Goal: Check status: Check status

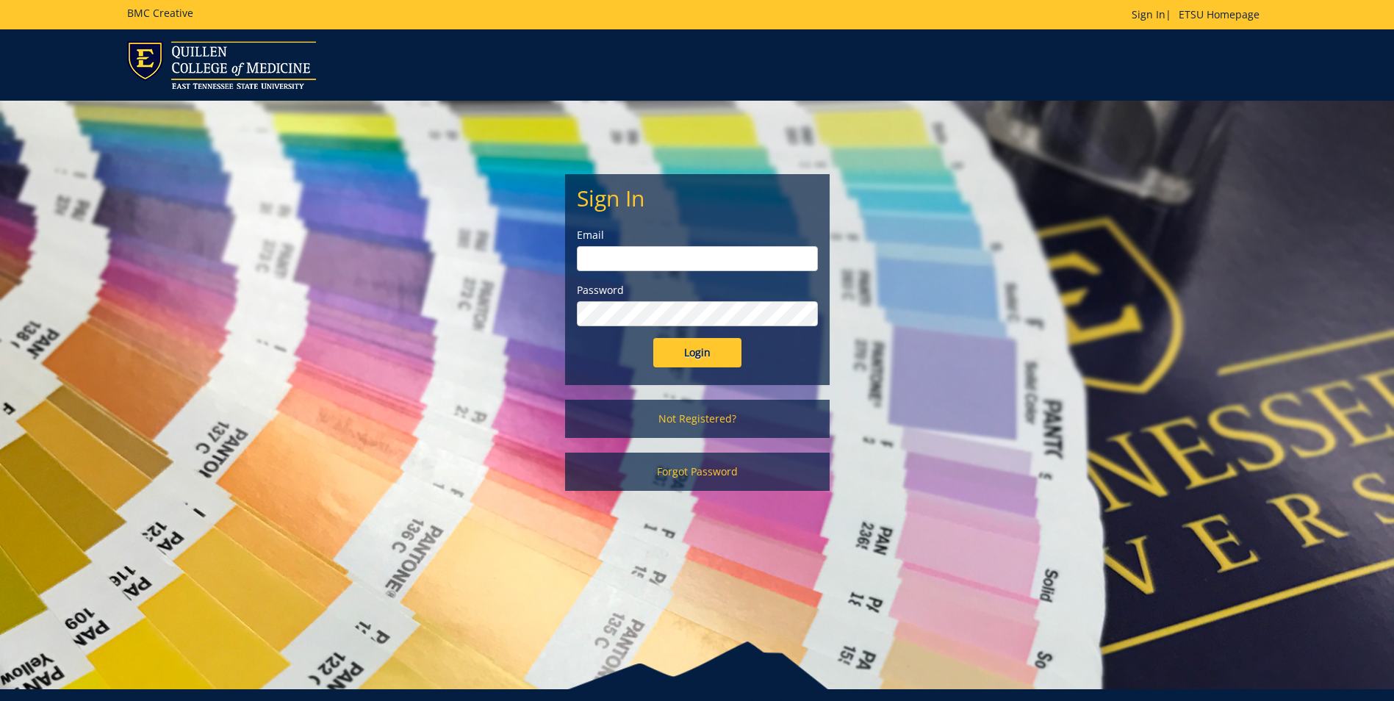
click at [690, 260] on input "email" at bounding box center [697, 258] width 241 height 25
type input "[EMAIL_ADDRESS][DOMAIN_NAME]"
click at [653, 338] on input "Login" at bounding box center [697, 352] width 88 height 29
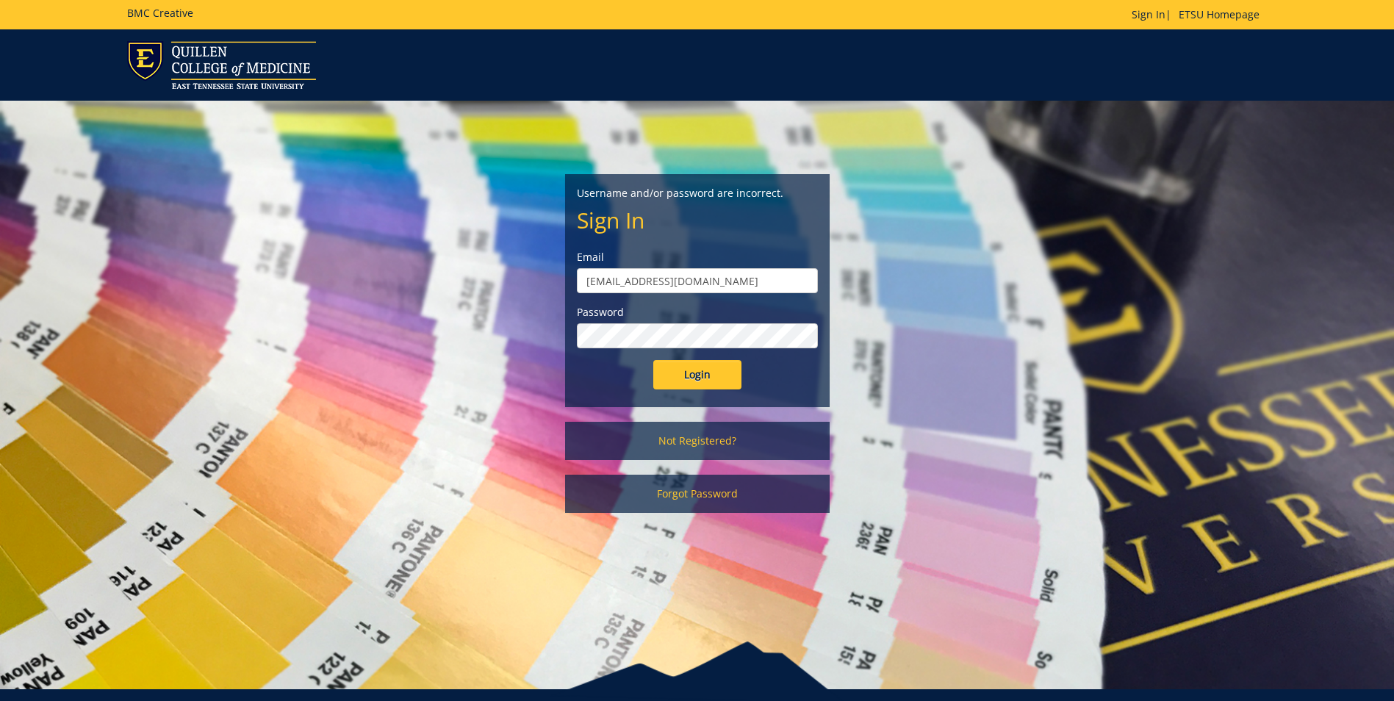
click at [653, 360] on input "Login" at bounding box center [697, 374] width 88 height 29
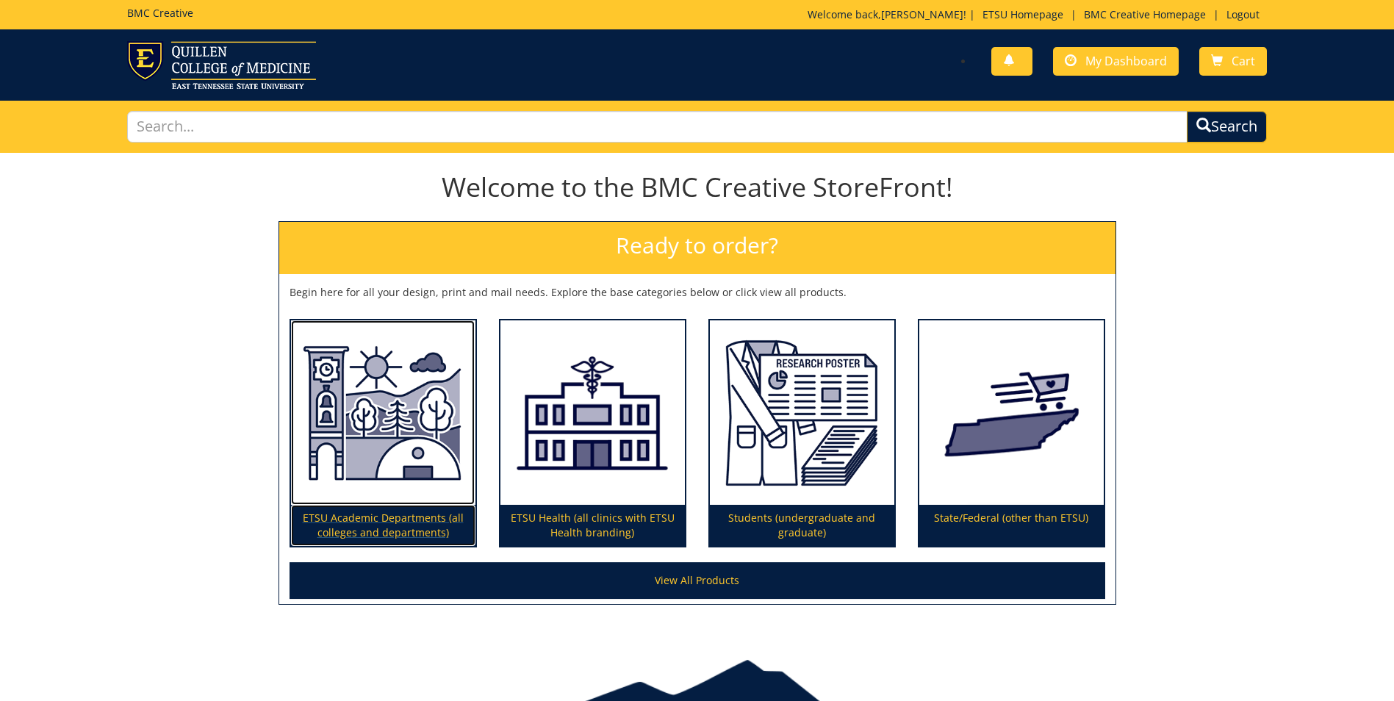
click at [376, 444] on img at bounding box center [383, 412] width 185 height 185
click at [365, 404] on img at bounding box center [383, 412] width 185 height 185
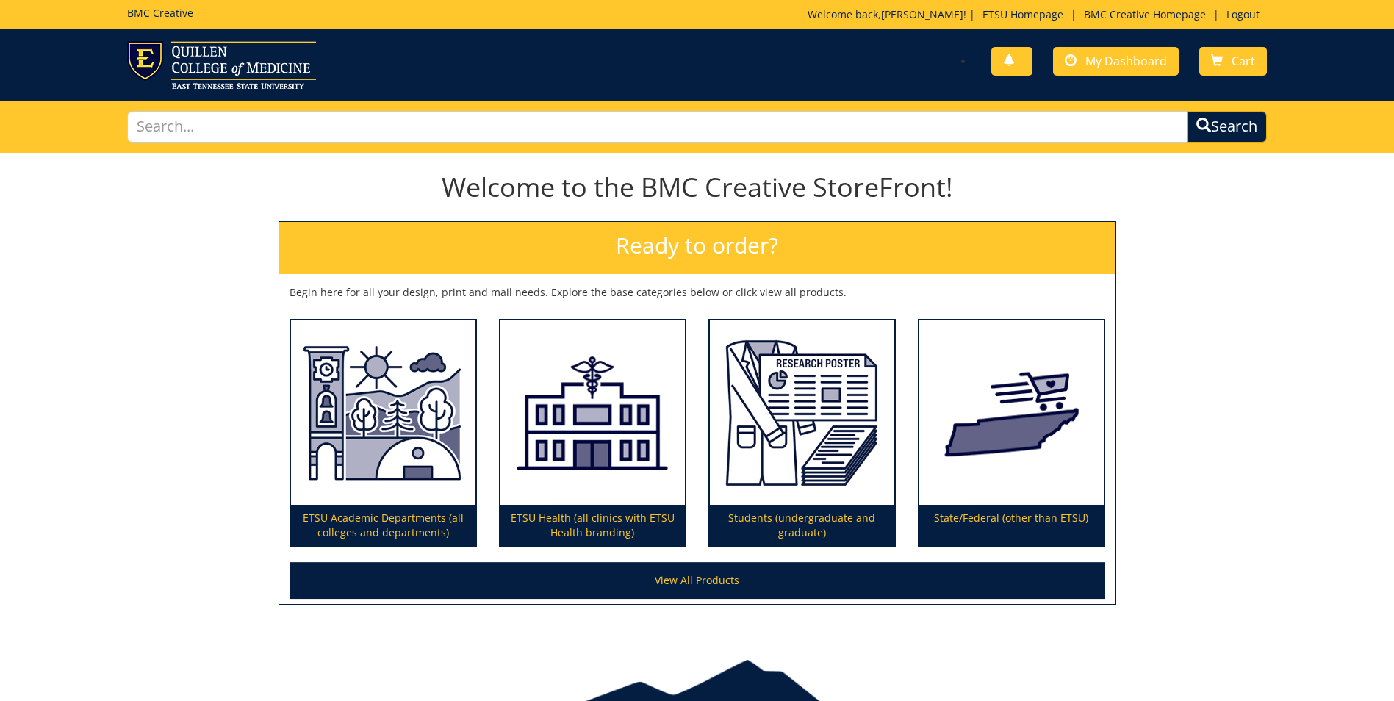
scroll to position [76, 0]
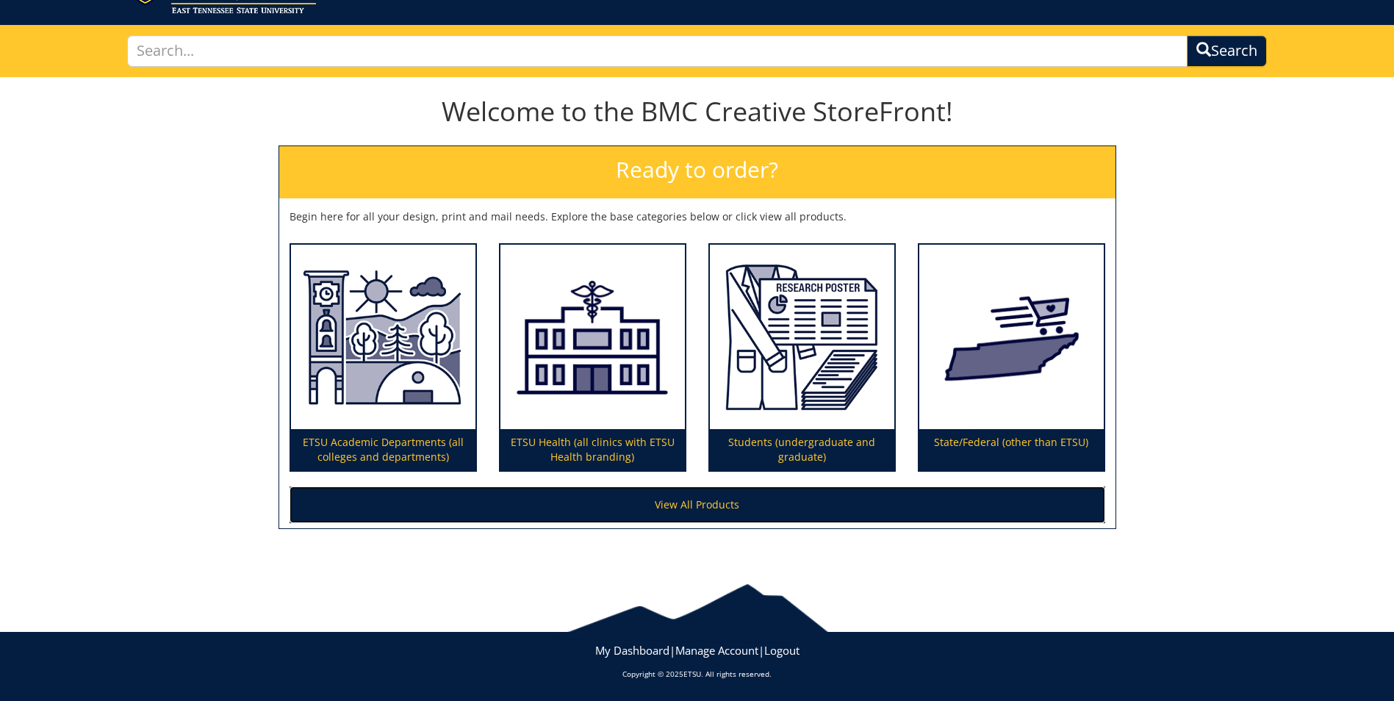
click at [735, 504] on link "View All Products" at bounding box center [698, 505] width 816 height 37
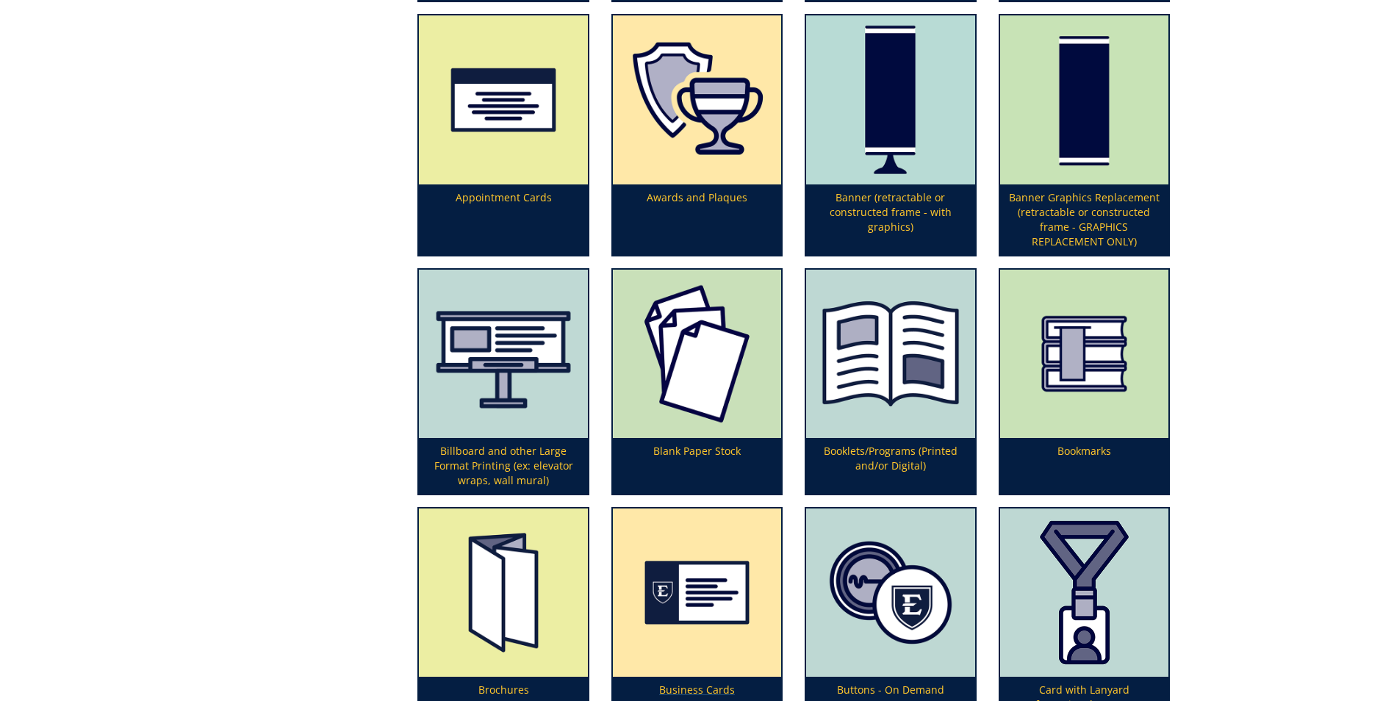
scroll to position [515, 0]
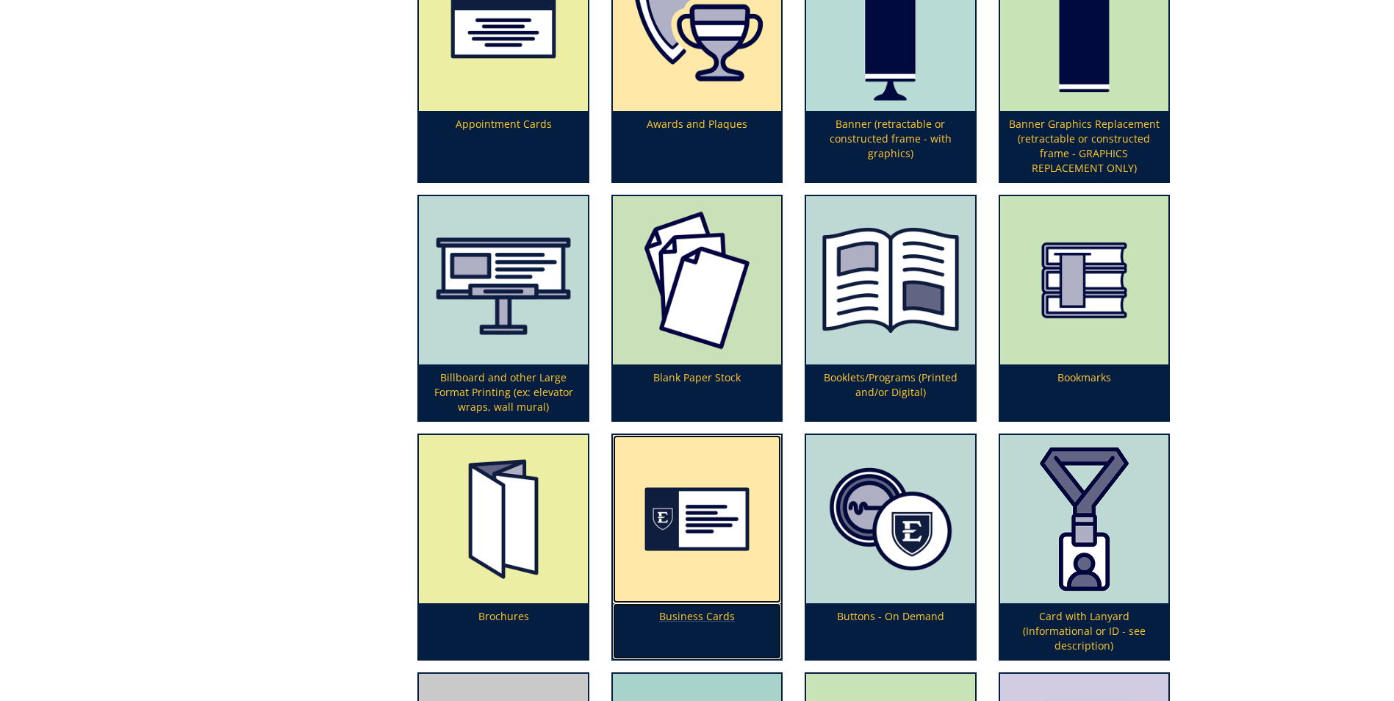
click at [729, 481] on img at bounding box center [697, 519] width 168 height 168
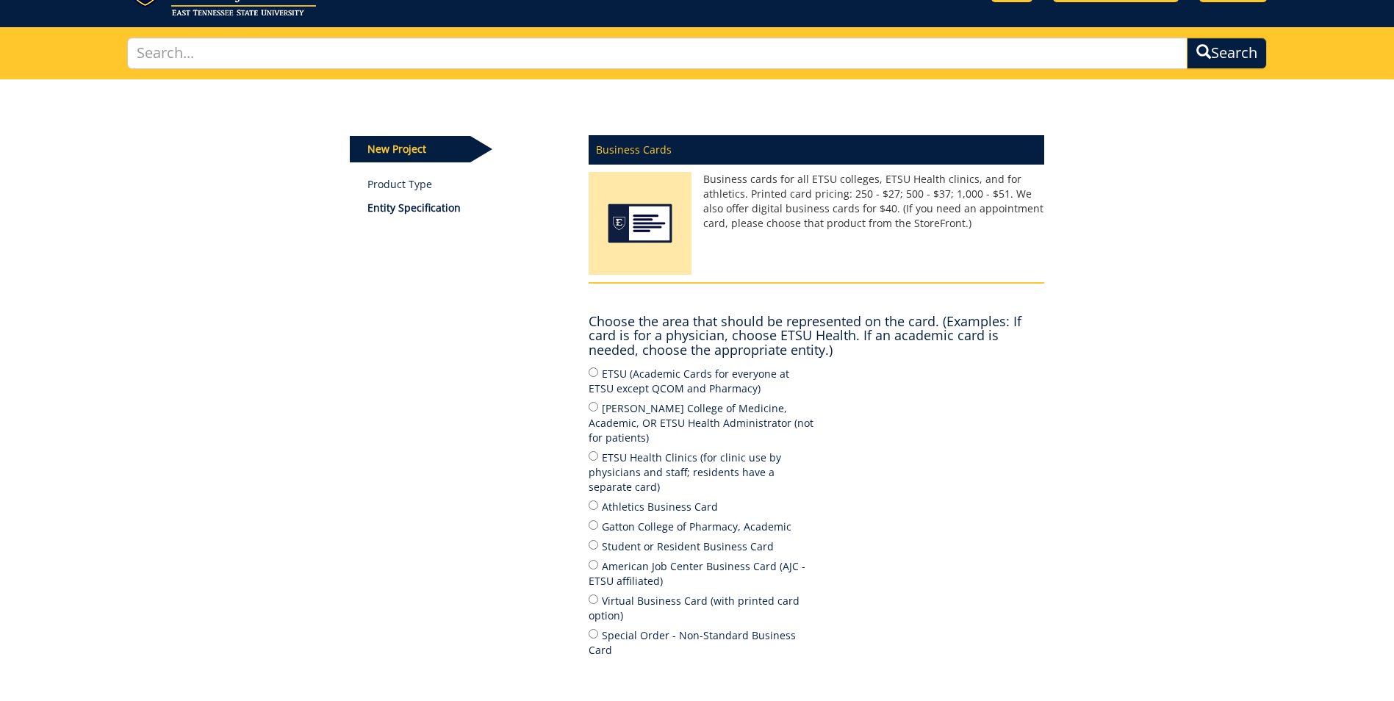
scroll to position [147, 0]
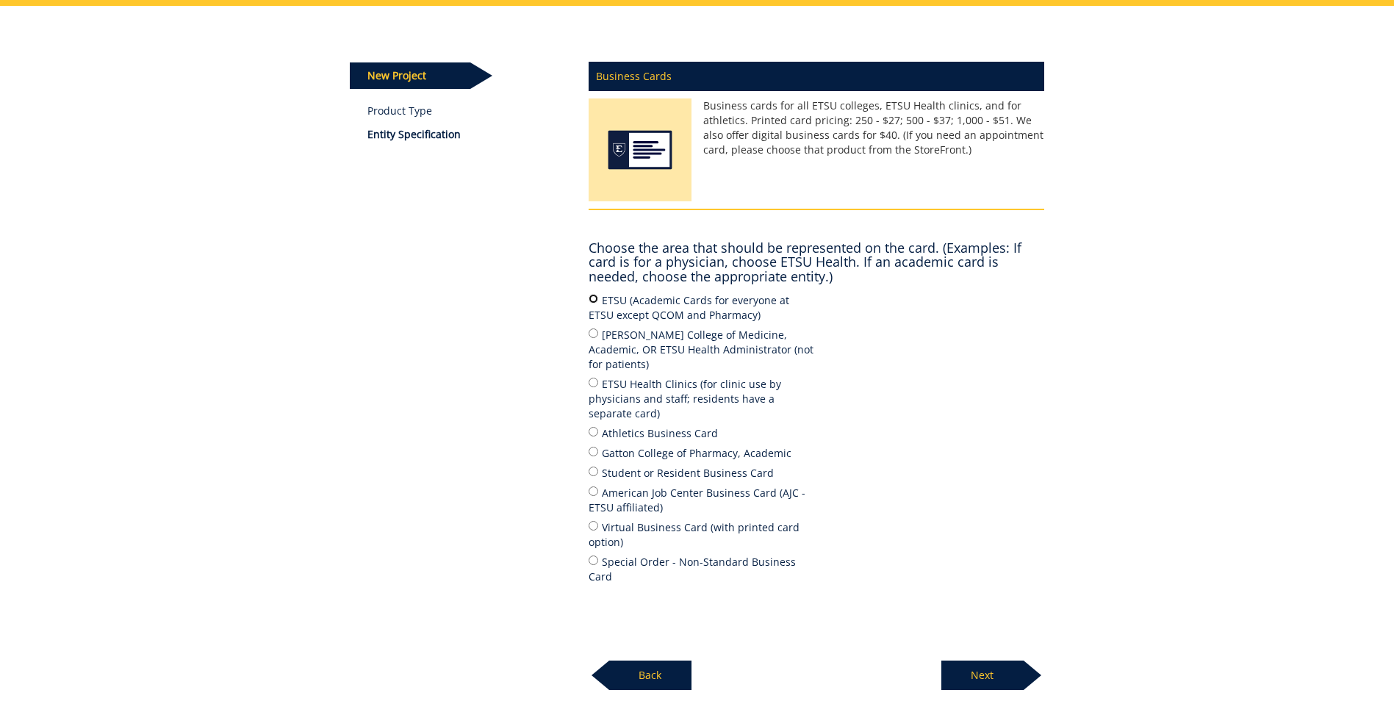
click at [592, 298] on input "ETSU (Academic Cards for everyone at ETSU except QCOM and Pharmacy)" at bounding box center [594, 299] width 10 height 10
radio input "true"
click at [969, 661] on p "Next" at bounding box center [983, 675] width 82 height 29
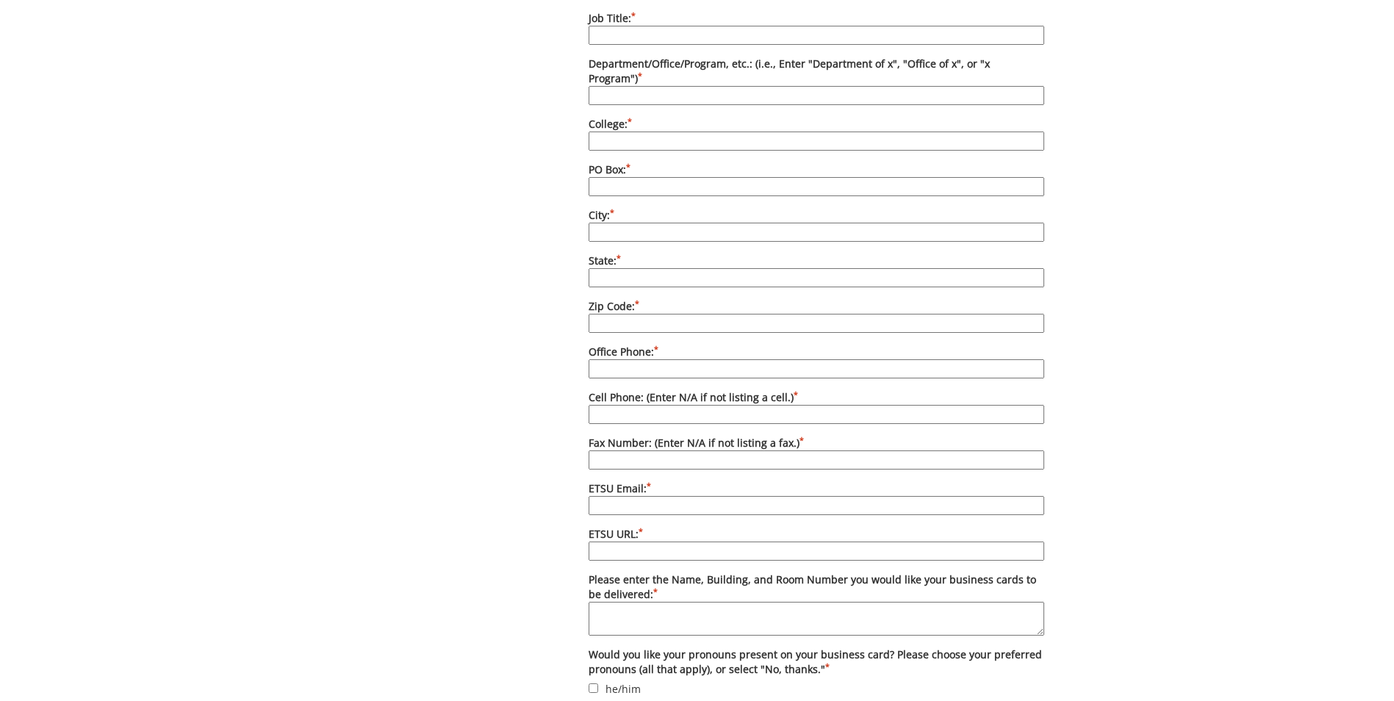
scroll to position [809, 0]
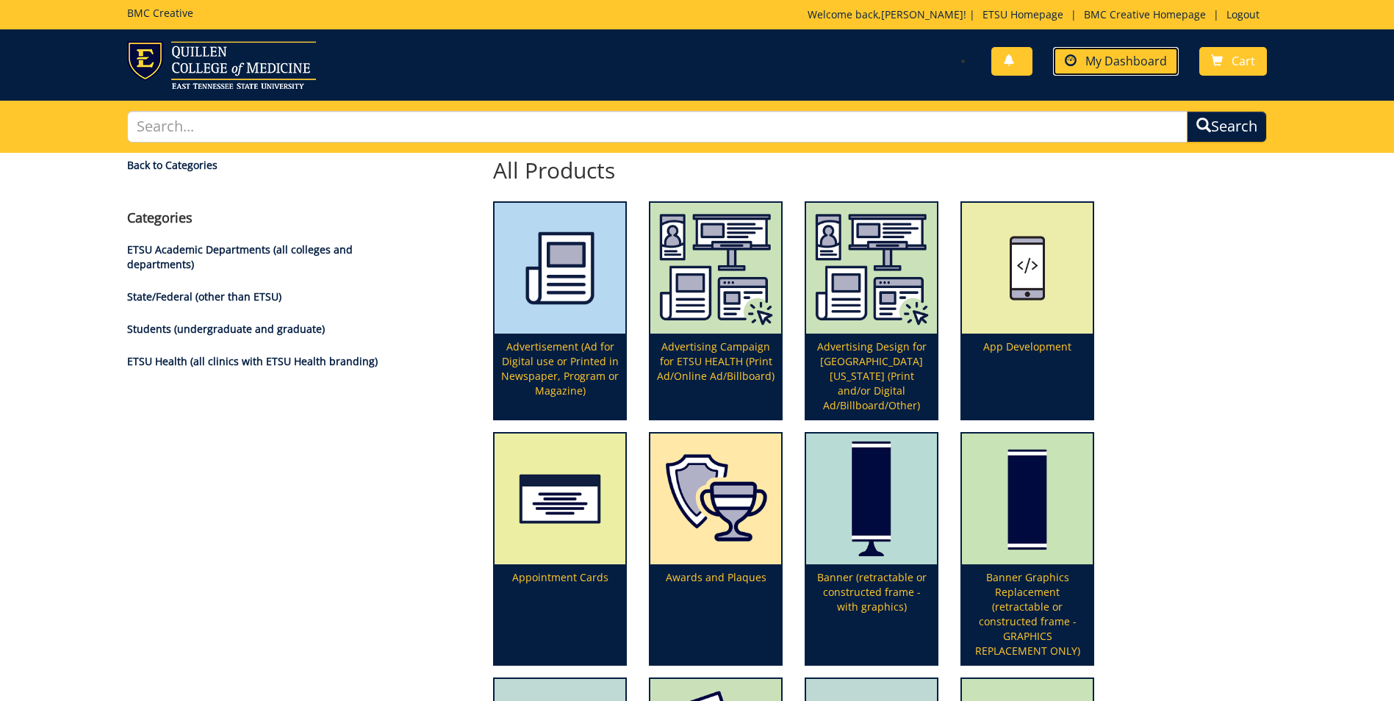
click at [1125, 57] on span "My Dashboard" at bounding box center [1127, 61] width 82 height 16
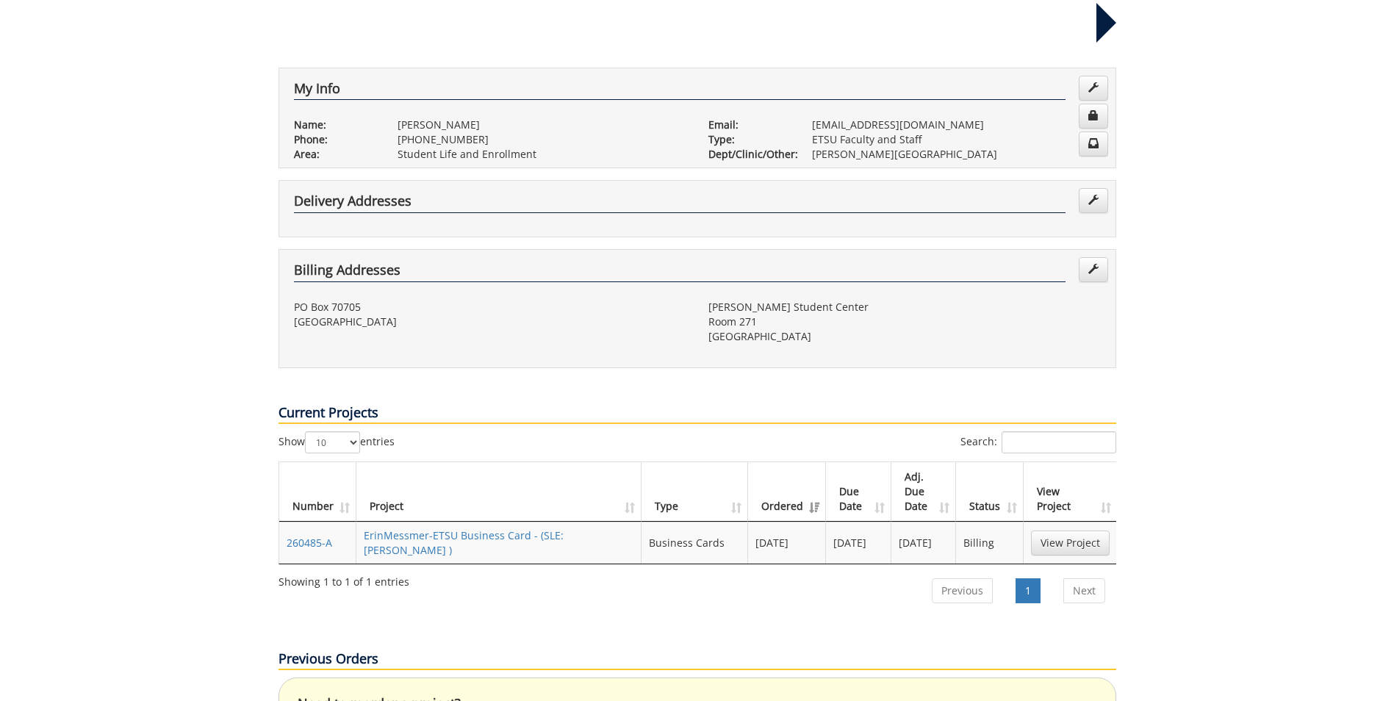
scroll to position [368, 0]
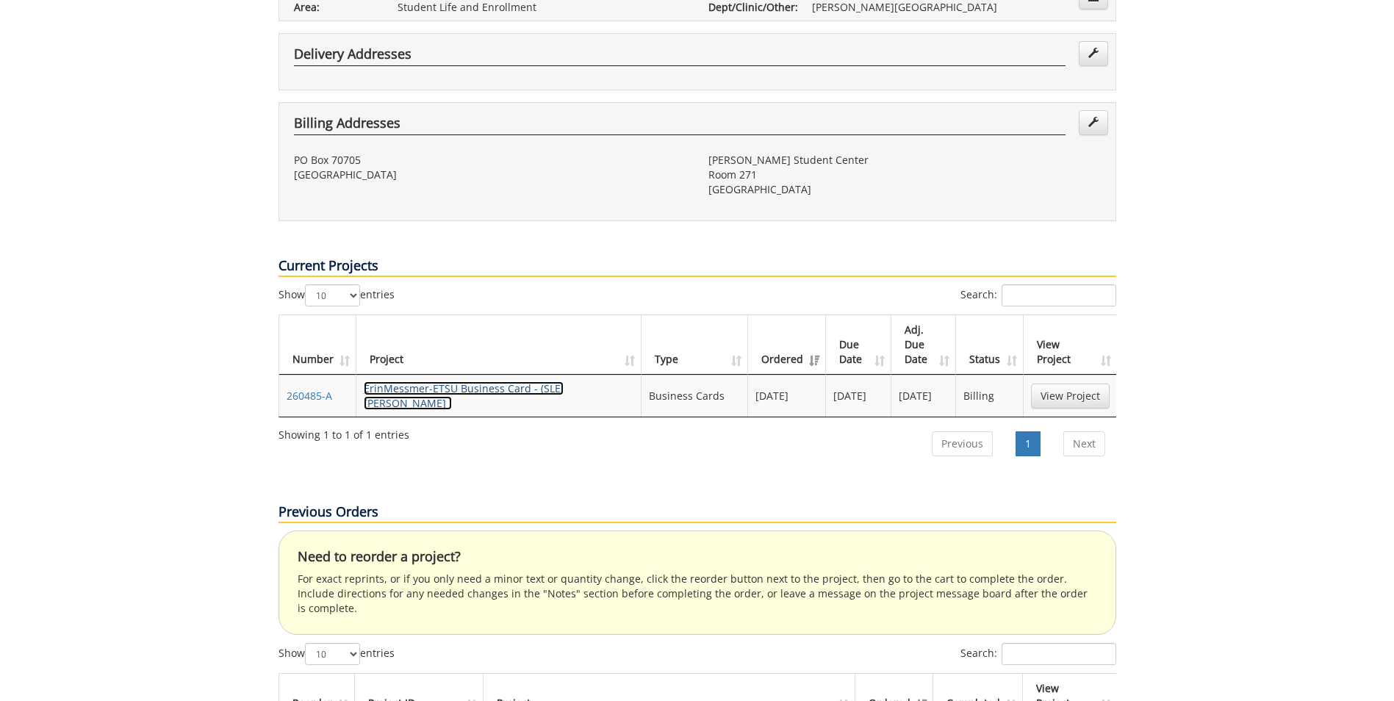
click at [537, 382] on link "ErinMessmer-ETSU Business Card - (SLE: [PERSON_NAME] )" at bounding box center [464, 396] width 200 height 29
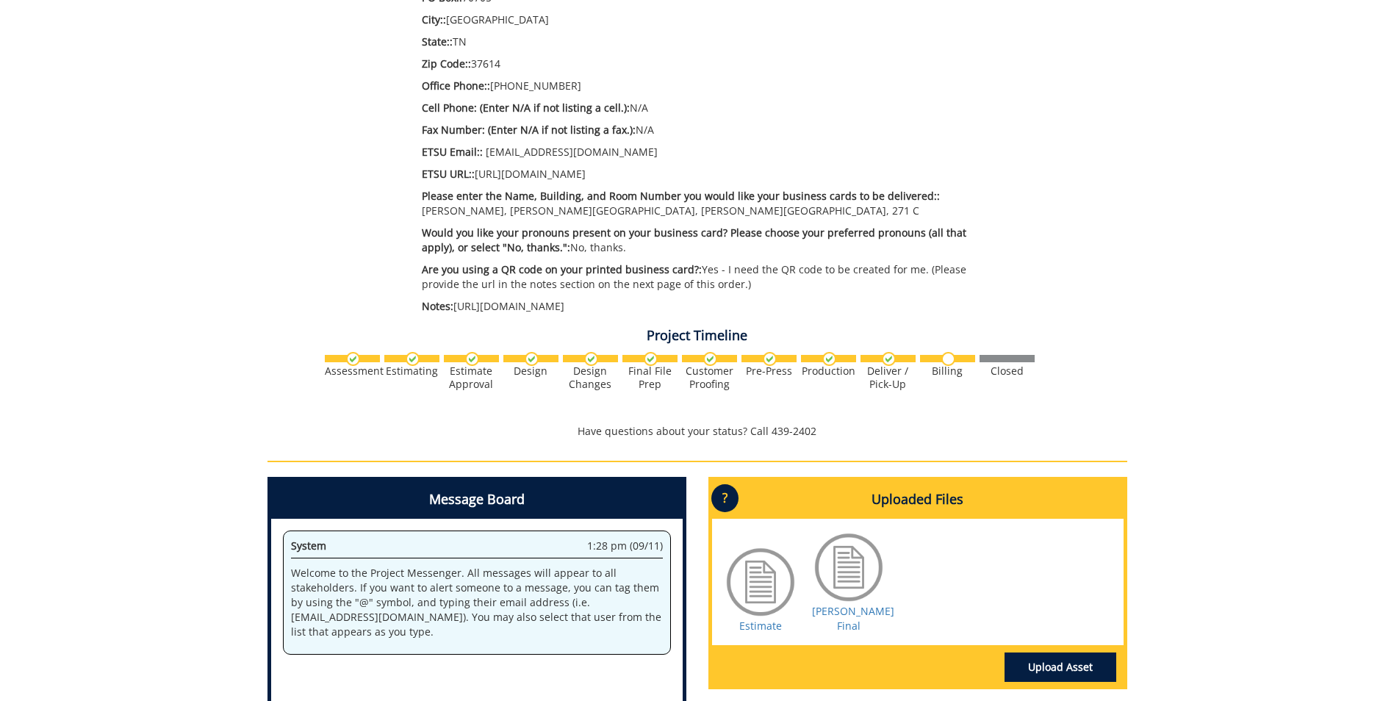
scroll to position [735, 0]
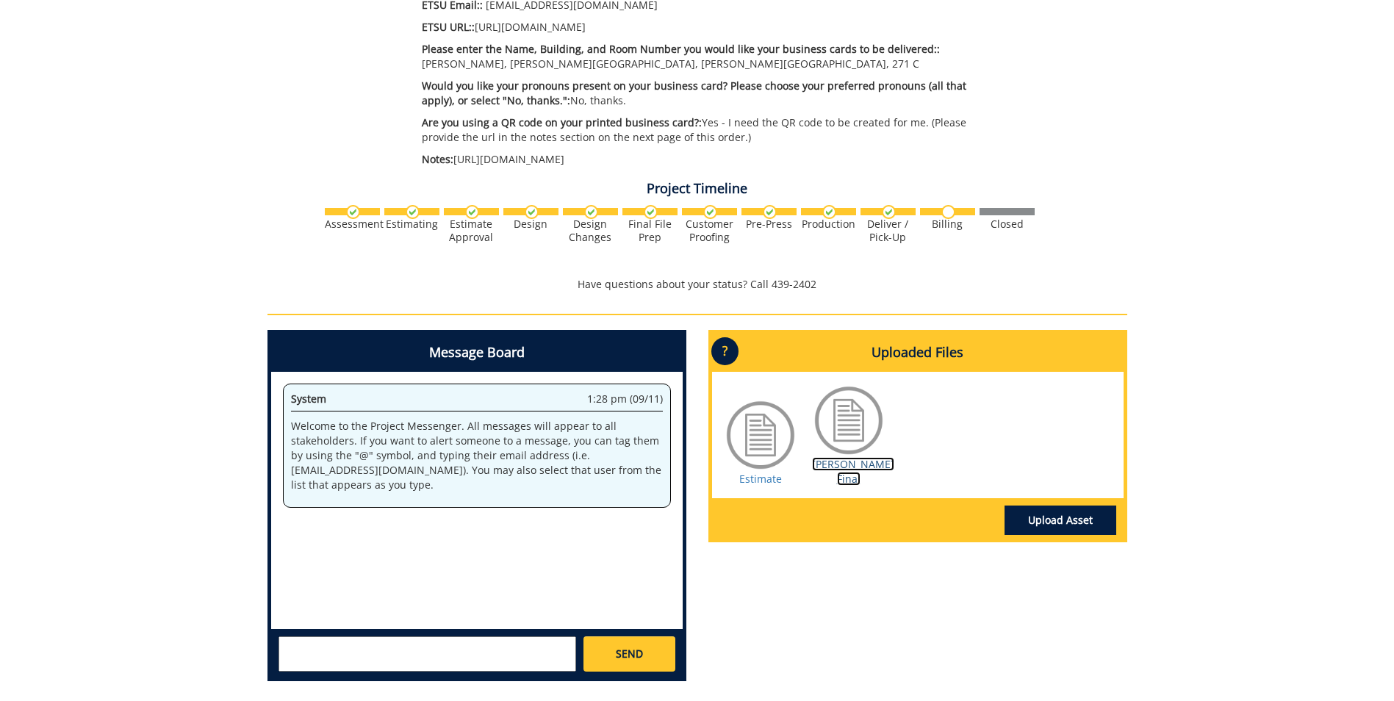
click at [848, 457] on link "[PERSON_NAME] Final" at bounding box center [853, 471] width 82 height 29
